Goal: Check status: Check status

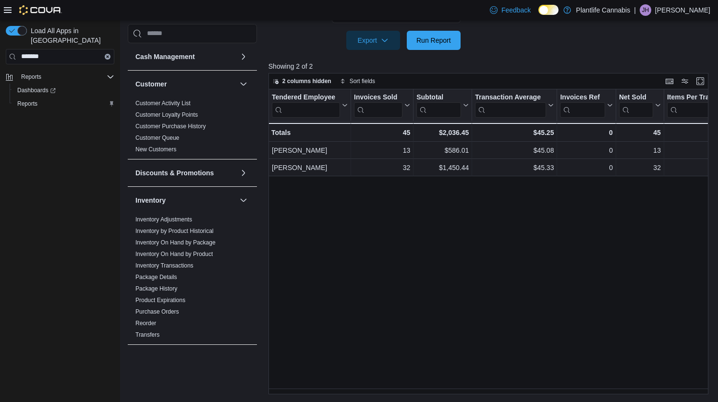
scroll to position [366, 0]
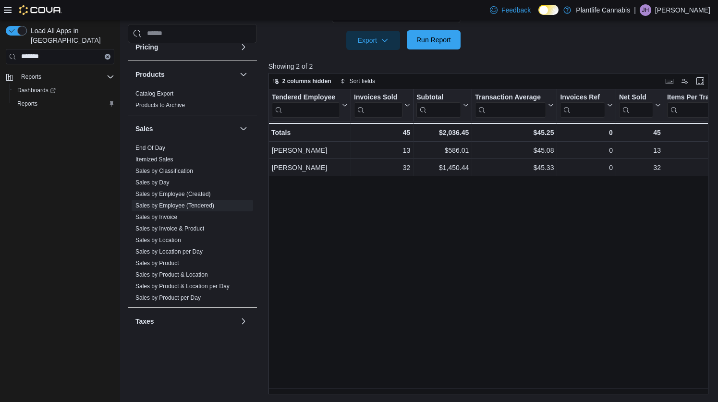
click at [418, 38] on span "Run Report" at bounding box center [433, 40] width 35 height 10
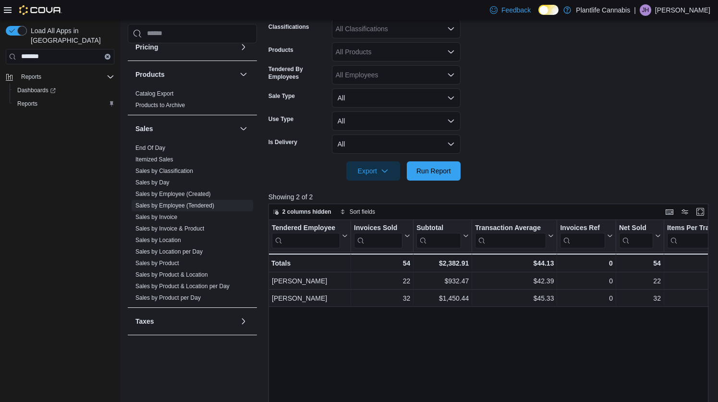
scroll to position [0, 0]
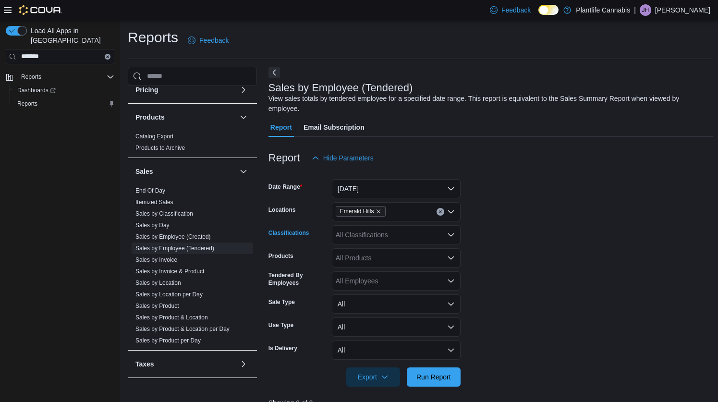
click at [369, 234] on div "All Classifications" at bounding box center [396, 234] width 129 height 19
type input "***"
click at [371, 249] on span "Accessory Group" at bounding box center [378, 251] width 51 height 10
click at [508, 271] on form "Date Range [DATE] Locations Emerald Hills Classifications Accessory Group Produ…" at bounding box center [491, 277] width 445 height 219
click at [439, 375] on span "Run Report" at bounding box center [433, 377] width 35 height 10
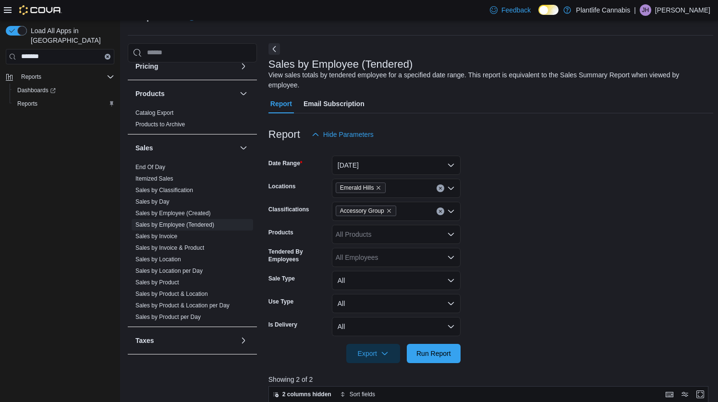
scroll to position [152, 0]
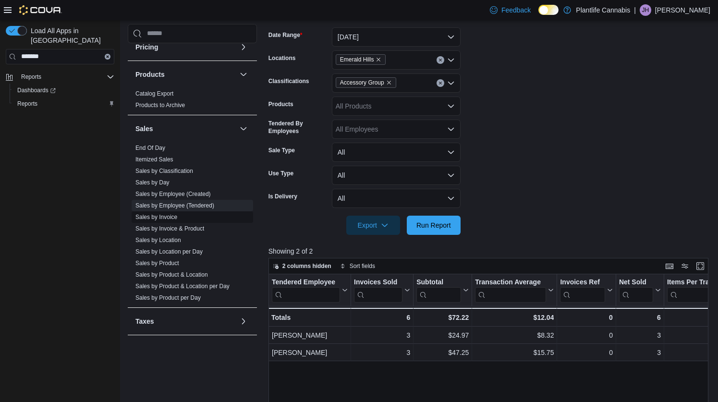
click at [167, 218] on link "Sales by Invoice" at bounding box center [156, 217] width 42 height 7
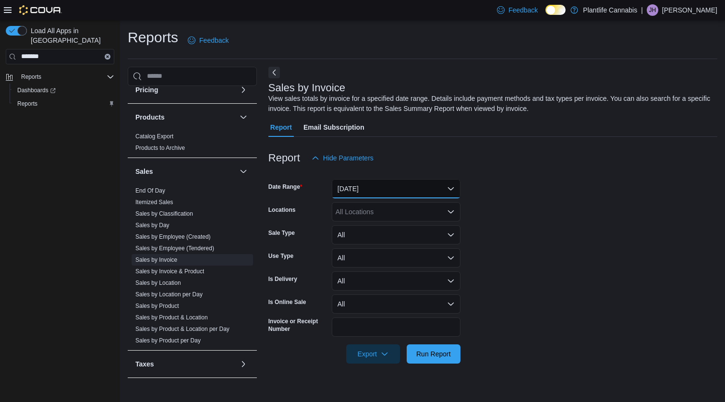
click at [391, 189] on button "[DATE]" at bounding box center [396, 188] width 129 height 19
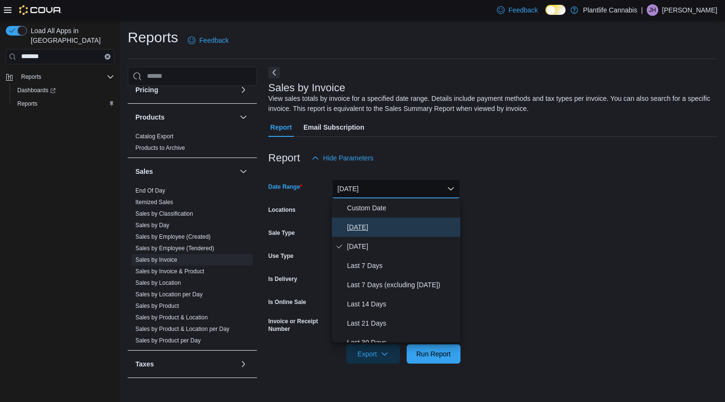
click at [377, 222] on span "[DATE]" at bounding box center [402, 227] width 110 height 12
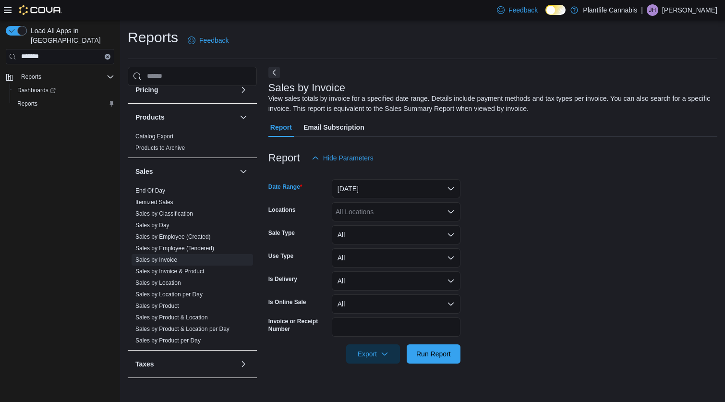
click at [370, 209] on div "All Locations" at bounding box center [396, 211] width 129 height 19
type input "***"
click at [380, 231] on span "Emerald Hills" at bounding box center [376, 228] width 39 height 10
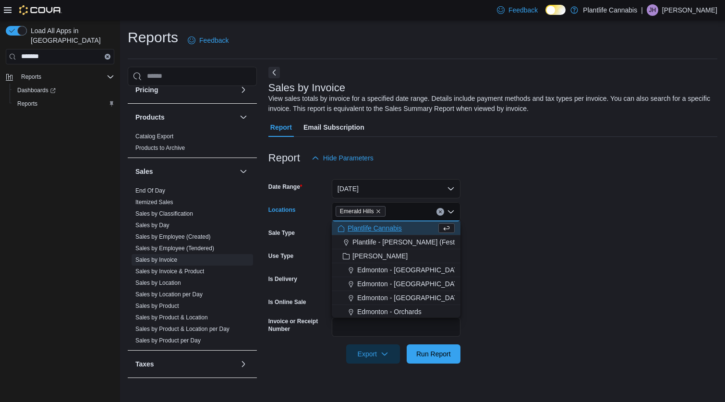
click at [594, 273] on form "Date Range [DATE] Locations [GEOGRAPHIC_DATA] Combo box. Selected. [GEOGRAPHIC_…" at bounding box center [493, 266] width 449 height 196
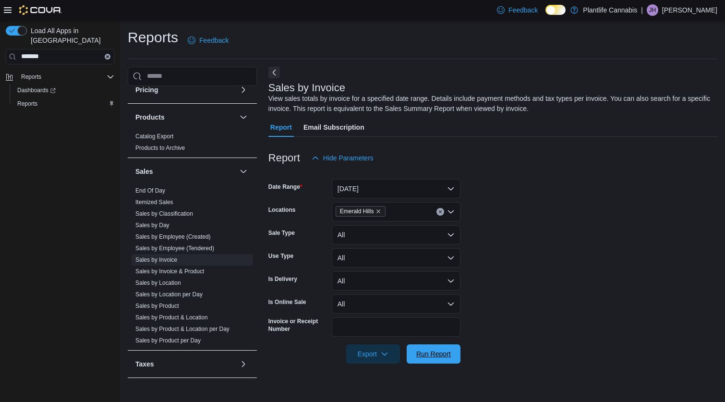
drag, startPoint x: 424, startPoint y: 357, endPoint x: 569, endPoint y: 327, distance: 148.2
click at [424, 357] on span "Run Report" at bounding box center [433, 354] width 35 height 10
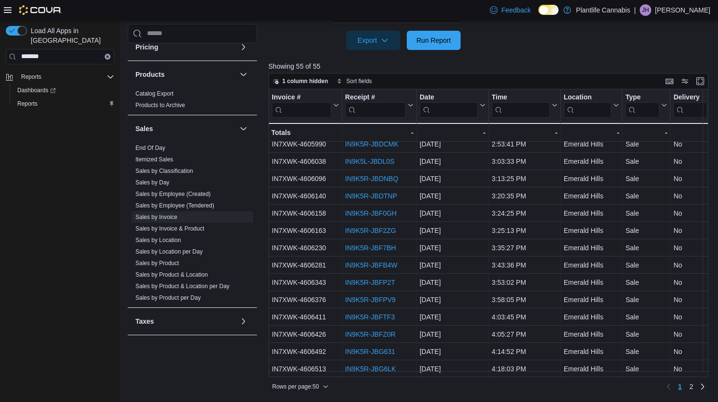
scroll to position [634, 0]
click at [694, 388] on span "2" at bounding box center [692, 387] width 4 height 10
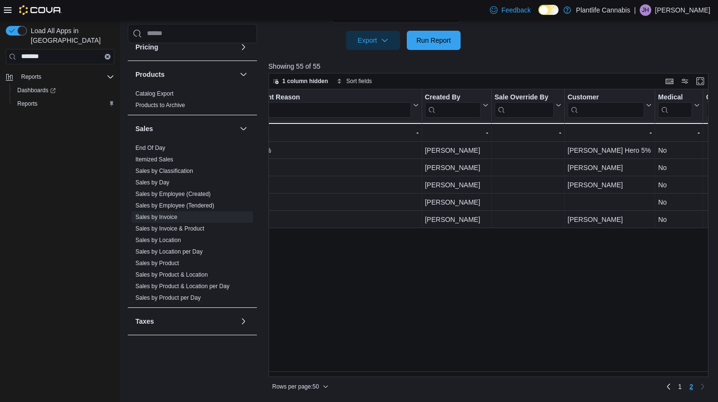
scroll to position [0, 1136]
click at [686, 389] on link "1" at bounding box center [680, 386] width 12 height 15
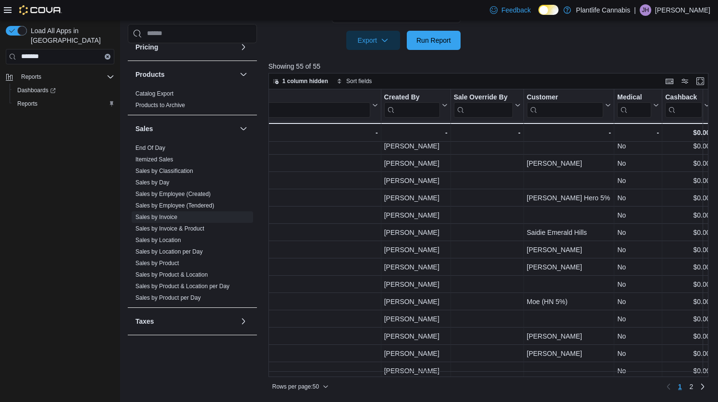
scroll to position [634, 1176]
